Goal: Communication & Community: Answer question/provide support

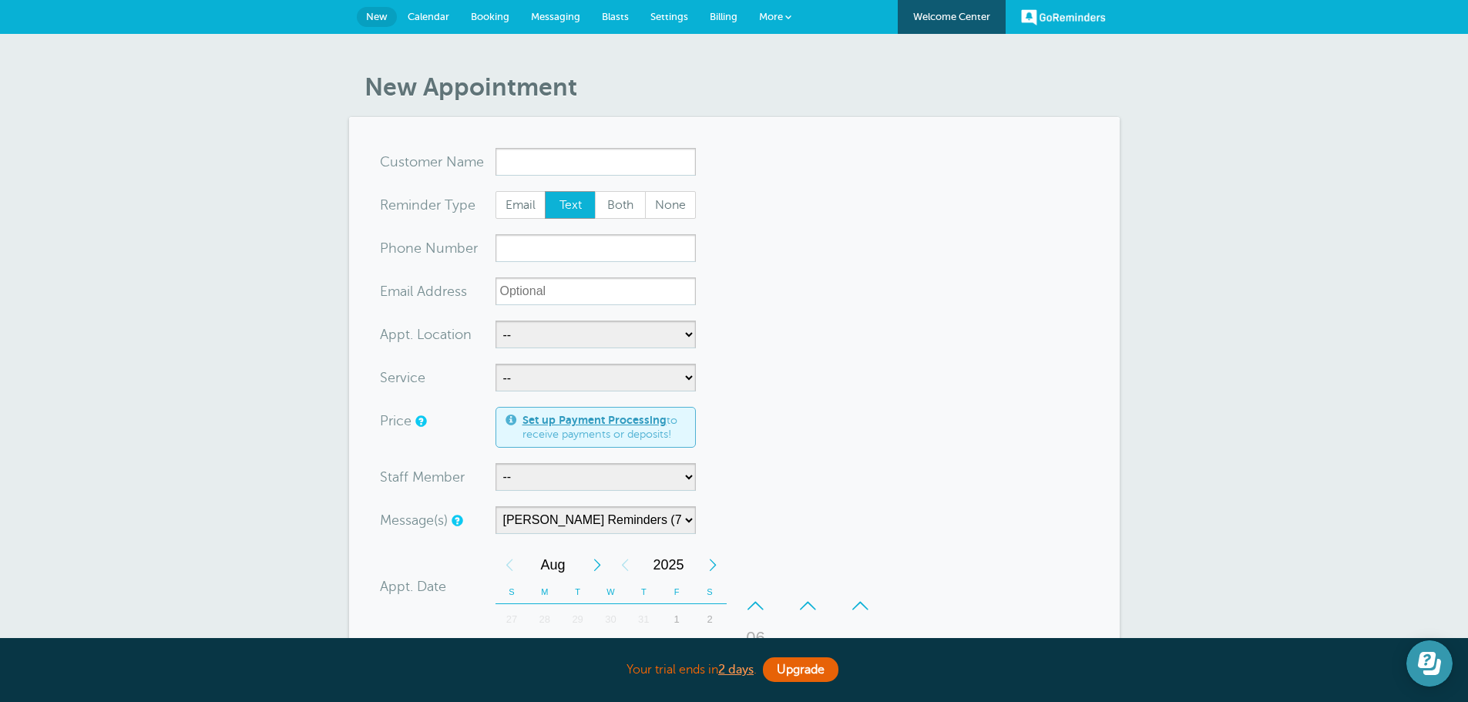
click at [1417, 656] on button "Open Learn | Contact Us" at bounding box center [1429, 663] width 46 height 46
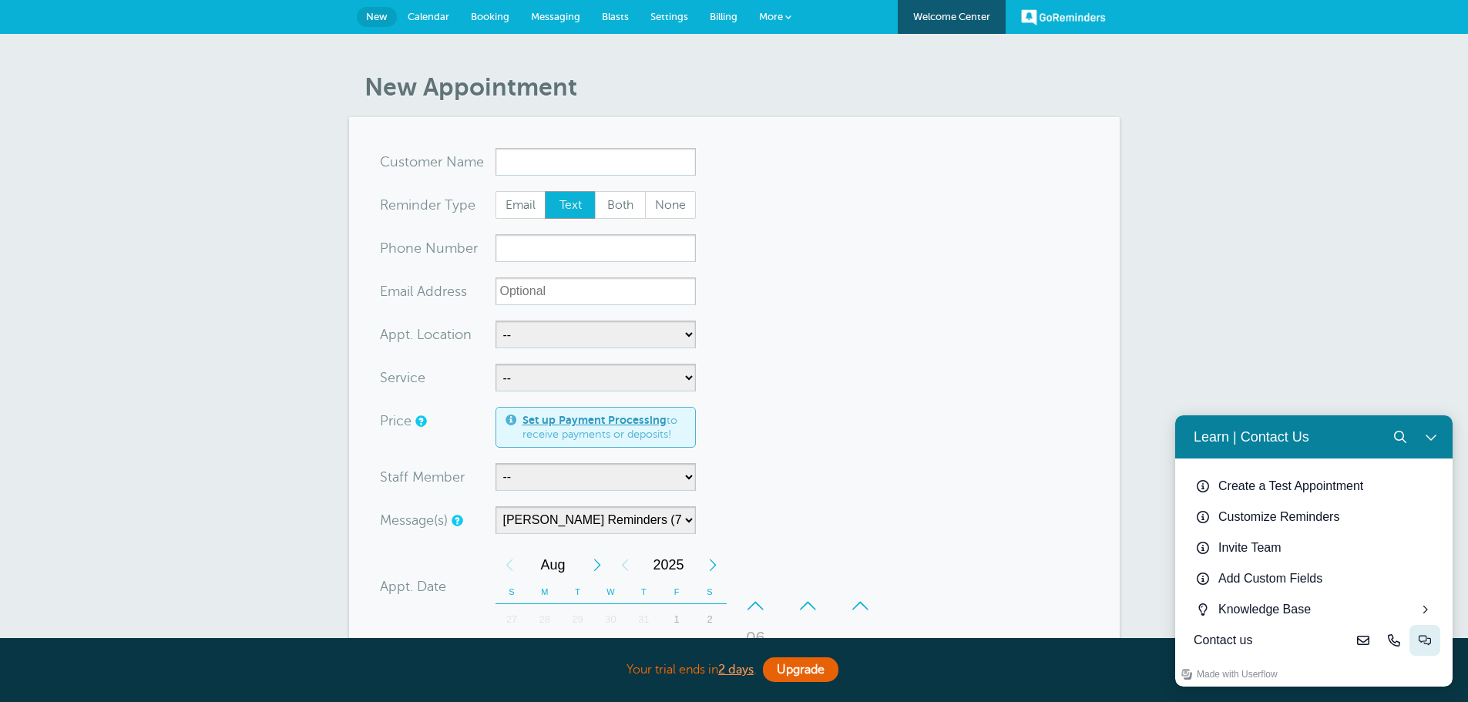
click at [1428, 639] on icon "Live-chat" at bounding box center [1424, 640] width 12 height 12
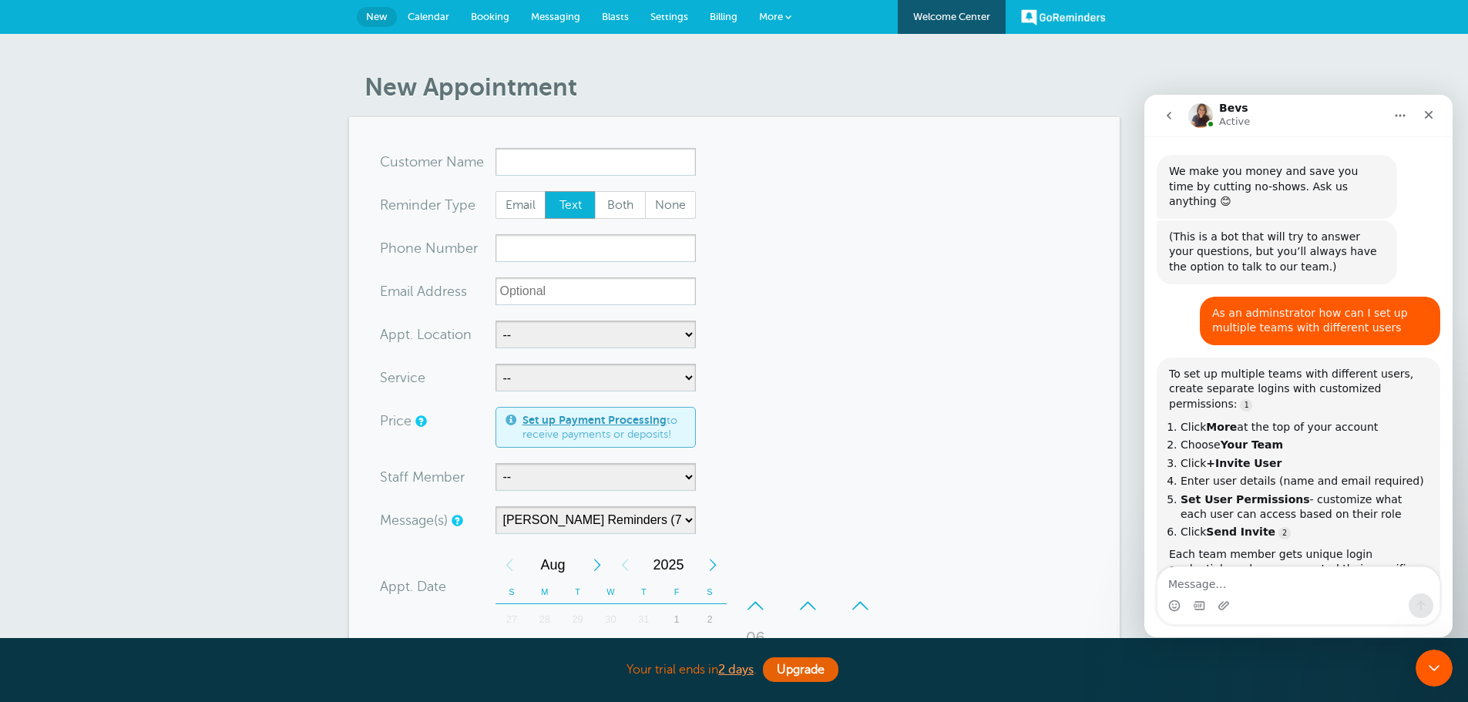
scroll to position [18, 0]
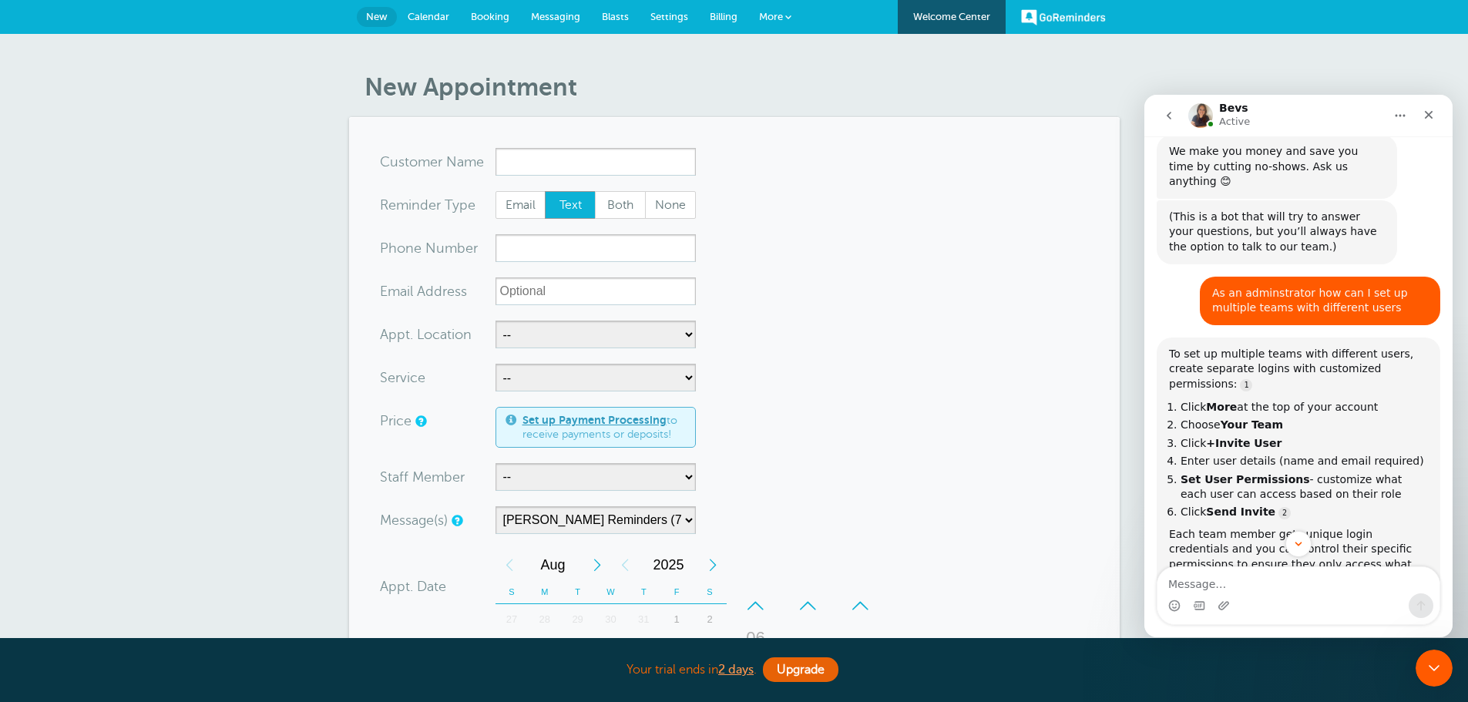
click at [1196, 118] on img "Intercom messenger" at bounding box center [1200, 115] width 25 height 25
click at [1171, 113] on icon "go back" at bounding box center [1168, 115] width 12 height 12
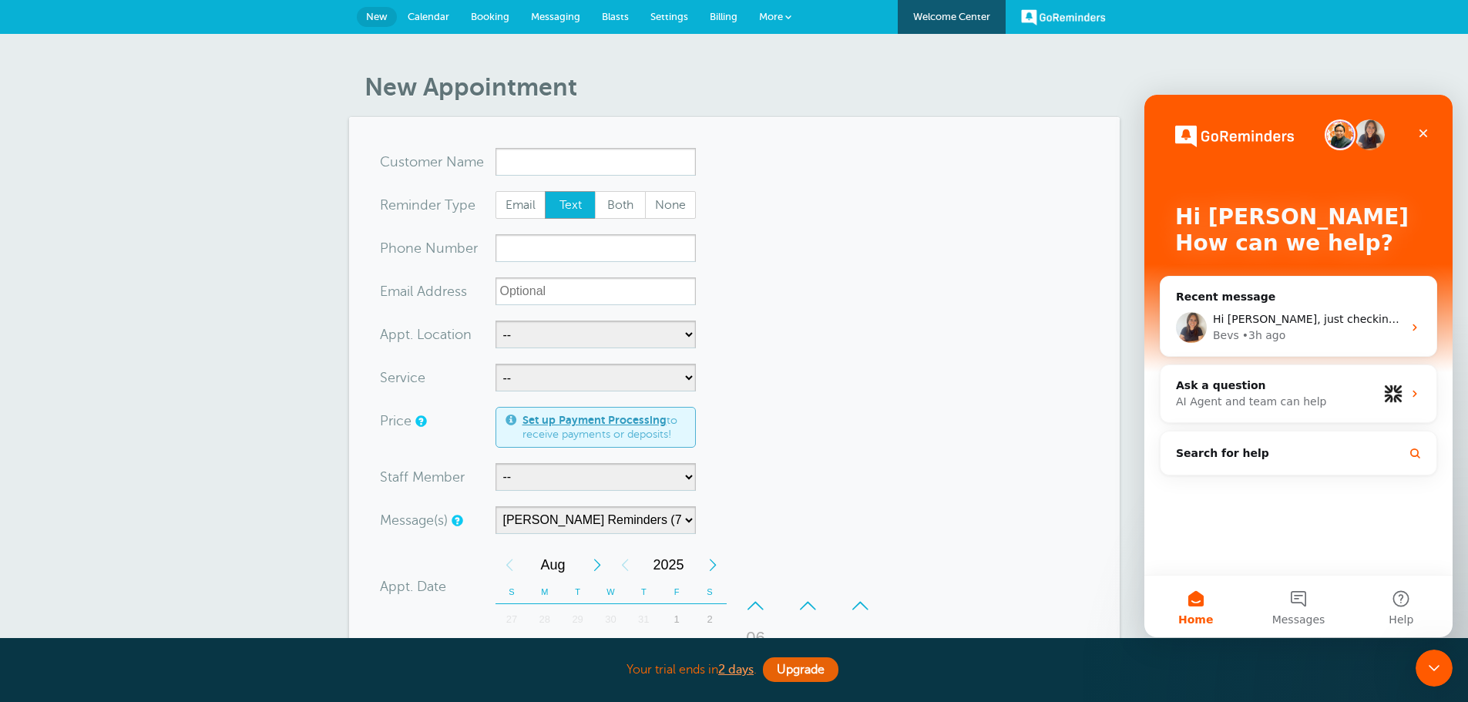
click at [1374, 134] on img "Intercom messenger" at bounding box center [1369, 134] width 31 height 31
click at [1299, 608] on button "Messages" at bounding box center [1297, 606] width 102 height 62
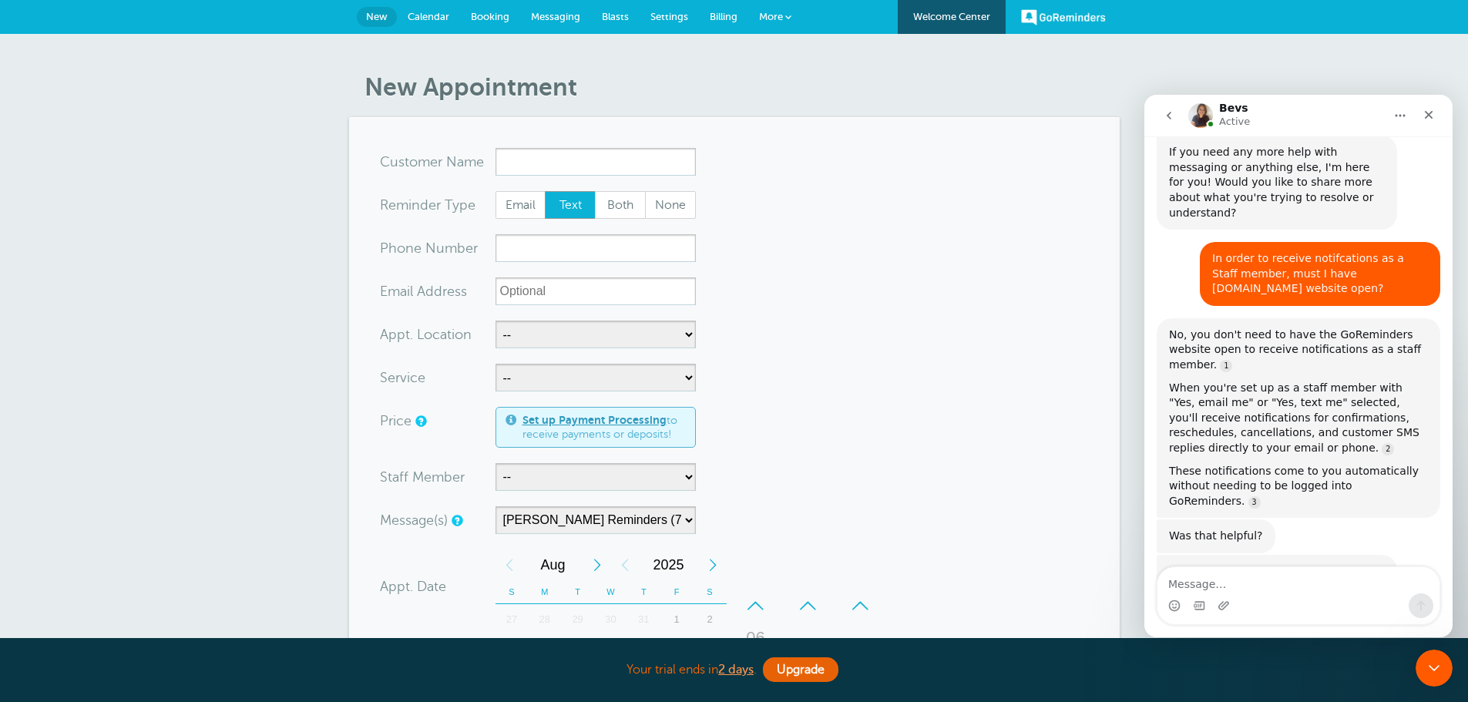
scroll to position [4358, 0]
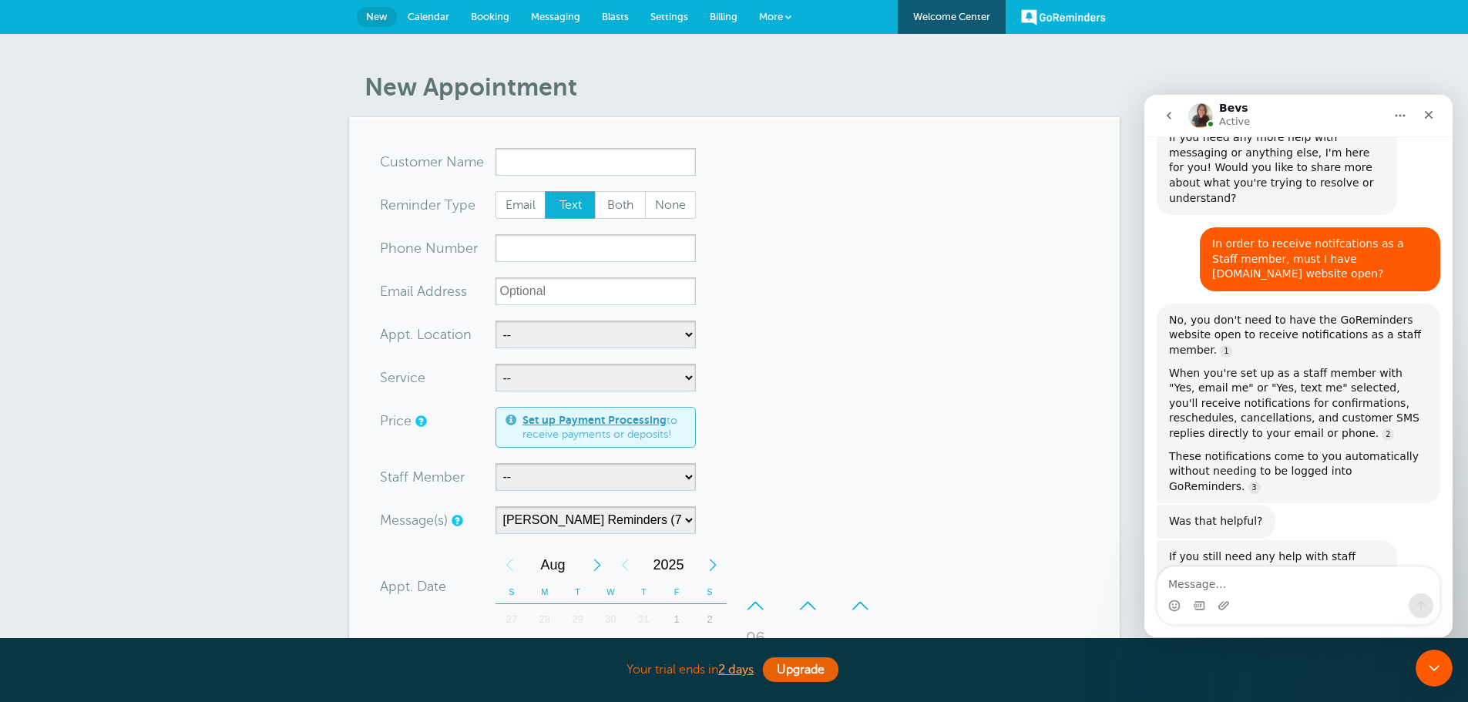
click at [1234, 573] on textarea "Message…" at bounding box center [1298, 580] width 282 height 26
drag, startPoint x: 1429, startPoint y: 112, endPoint x: 1026, endPoint y: 281, distance: 437.1
click html "Bevs Active We make you money and save you time by cutting no-shows. Ask us any…"
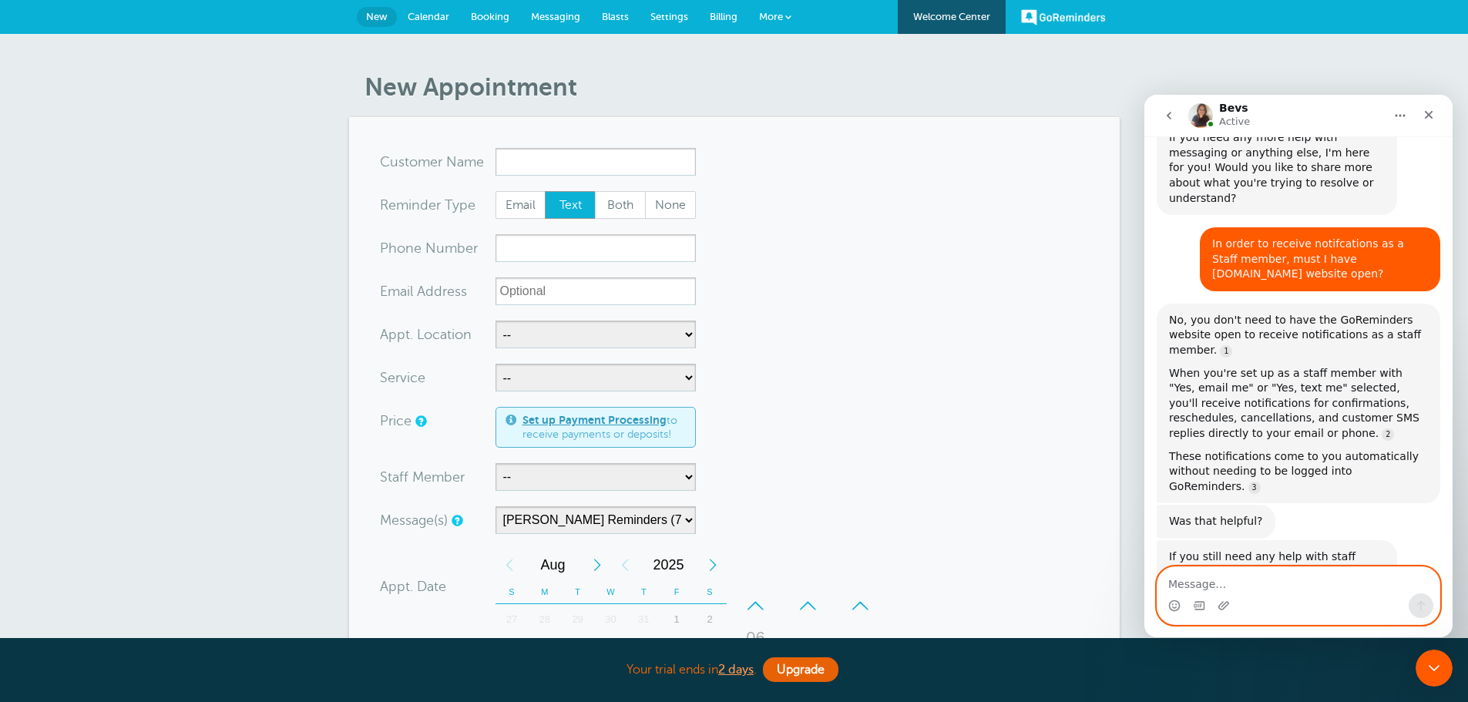
click at [1221, 579] on textarea "Message…" at bounding box center [1298, 580] width 282 height 26
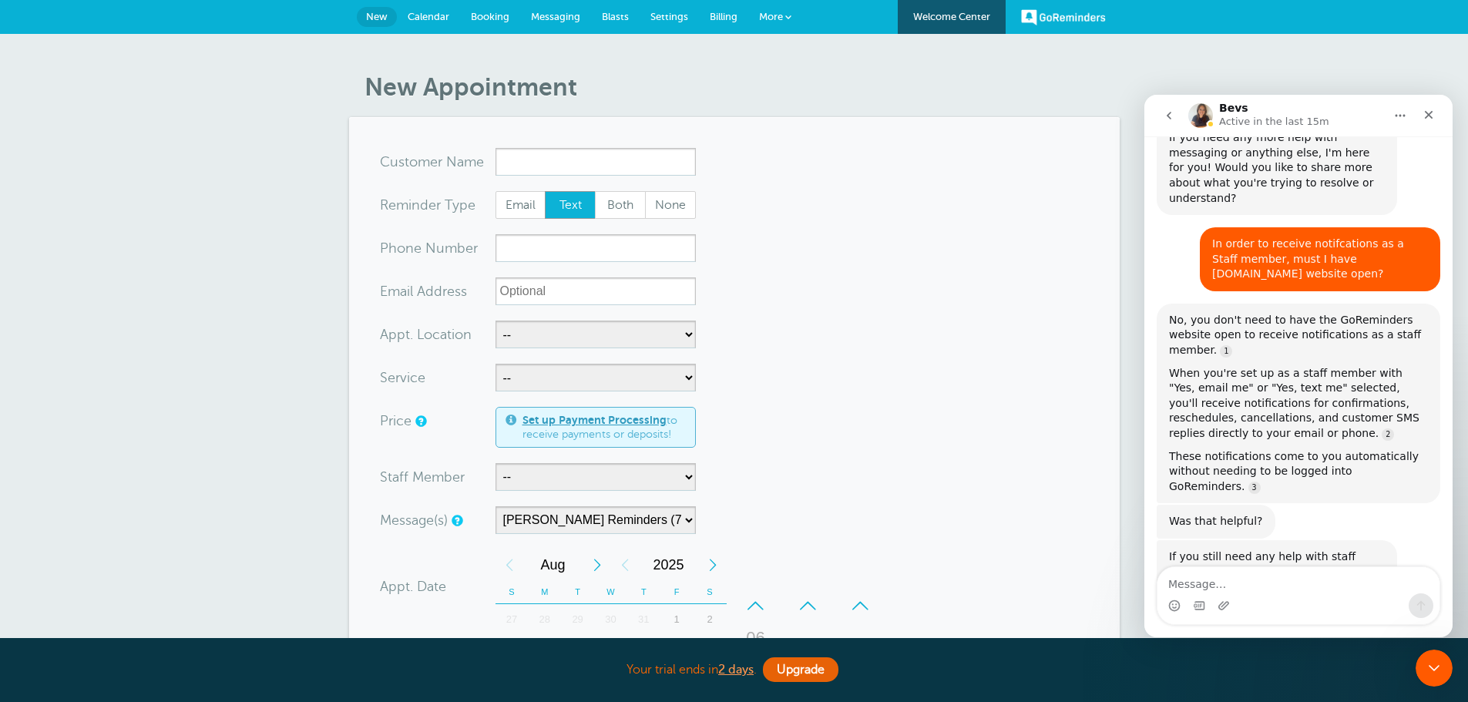
click at [1167, 118] on icon "go back" at bounding box center [1168, 115] width 12 height 12
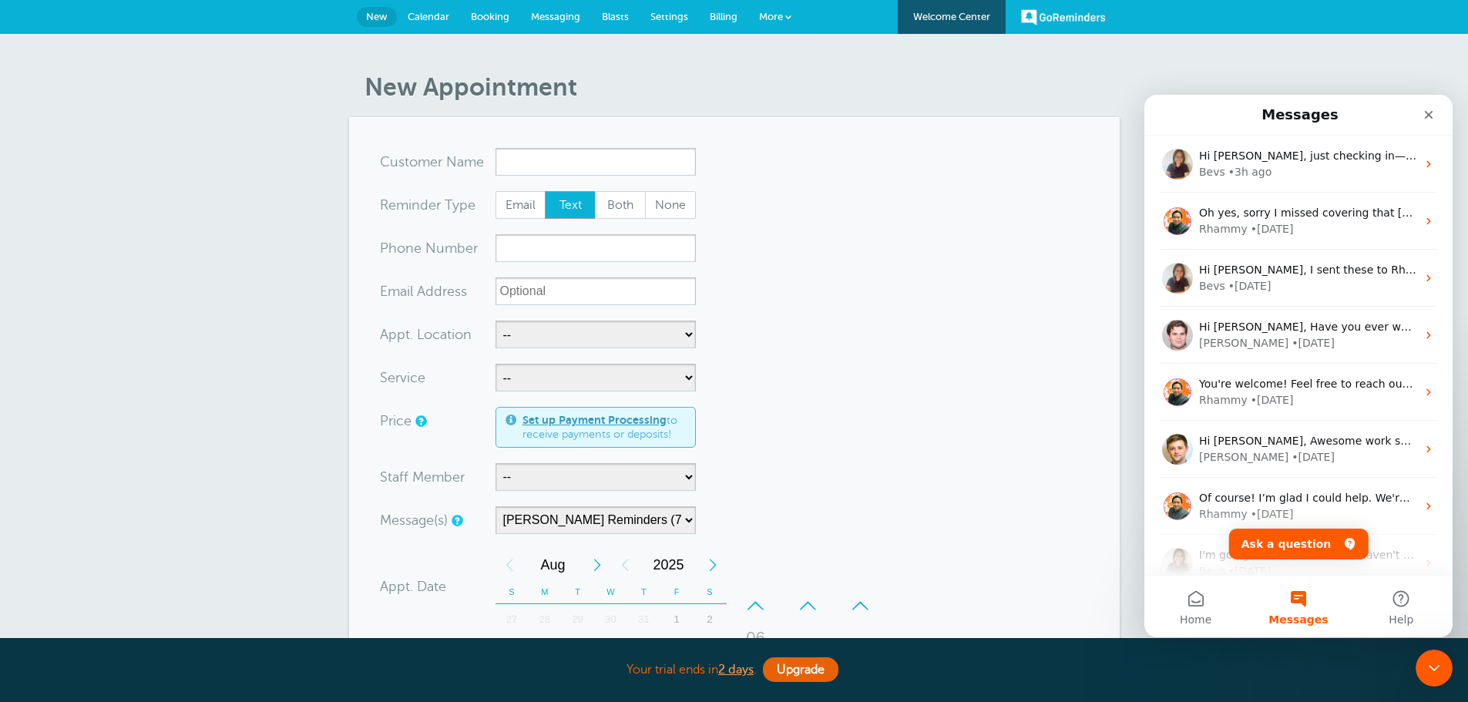
scroll to position [0, 0]
